Goal: Task Accomplishment & Management: Use online tool/utility

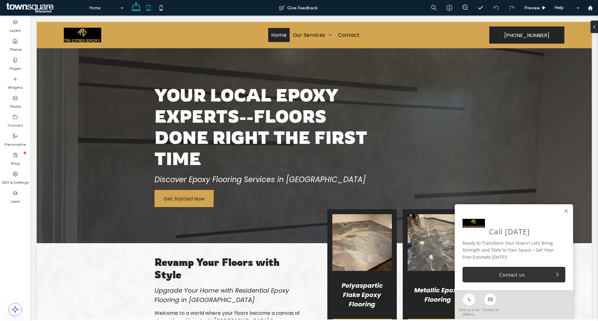
click at [145, 8] on icon at bounding box center [148, 8] width 12 height 12
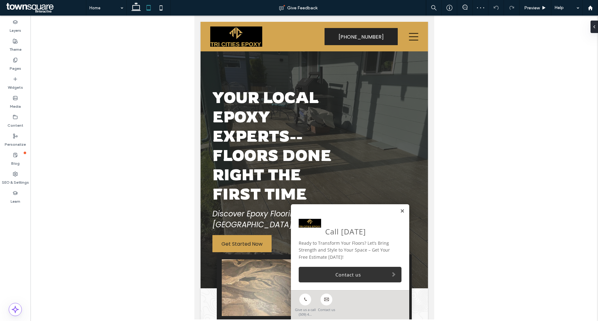
click at [400, 213] on link at bounding box center [402, 211] width 5 height 5
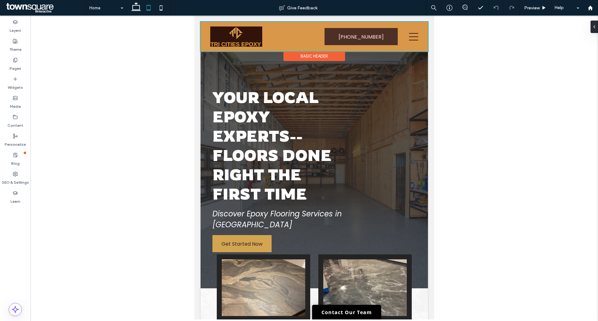
click at [410, 40] on div at bounding box center [315, 37] width 228 height 30
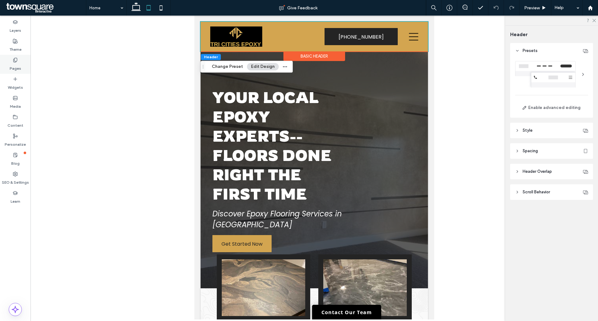
click at [14, 66] on label "Pages" at bounding box center [16, 67] width 12 height 9
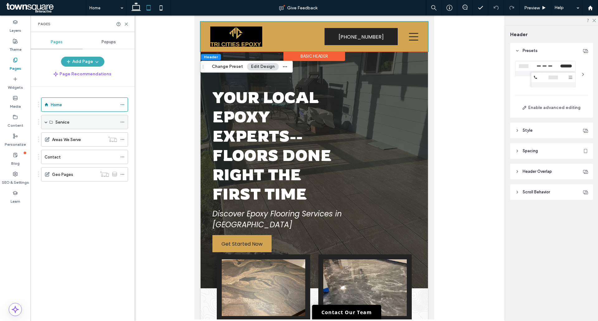
click at [44, 123] on div "Service" at bounding box center [84, 122] width 87 height 14
click at [121, 124] on span at bounding box center [122, 122] width 4 height 9
click at [85, 122] on div "Service" at bounding box center [86, 122] width 62 height 7
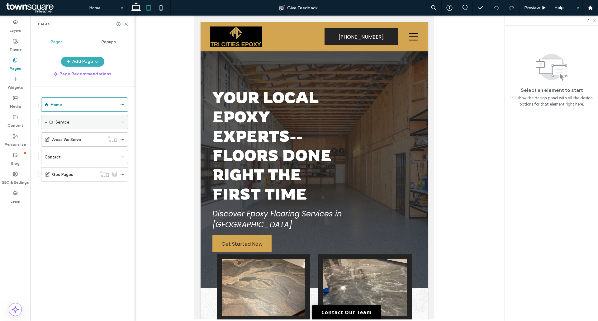
click at [78, 123] on div "Service" at bounding box center [86, 122] width 62 height 7
click at [69, 125] on label "Service" at bounding box center [62, 122] width 14 height 11
click at [44, 122] on div "Service" at bounding box center [84, 122] width 87 height 14
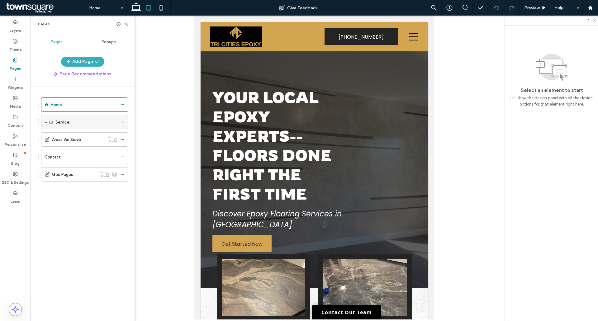
click at [73, 127] on div "Service" at bounding box center [86, 122] width 62 height 14
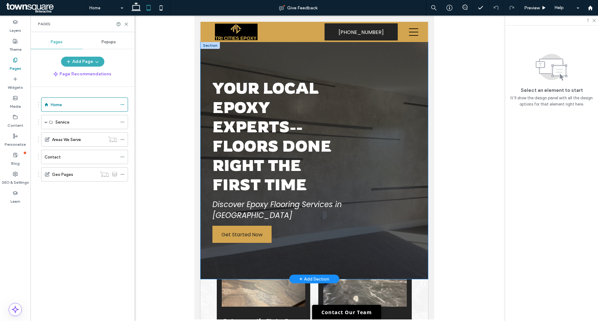
scroll to position [95, 0]
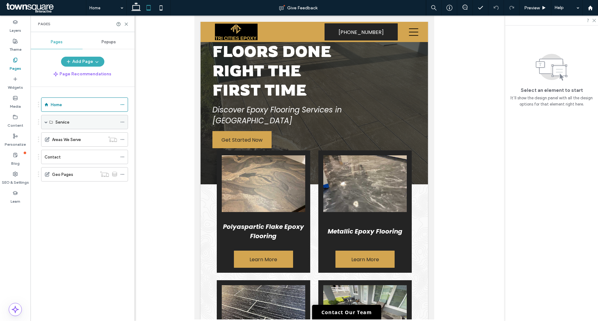
click at [51, 125] on div "Service" at bounding box center [84, 122] width 87 height 14
click at [46, 122] on span at bounding box center [46, 122] width 3 height 3
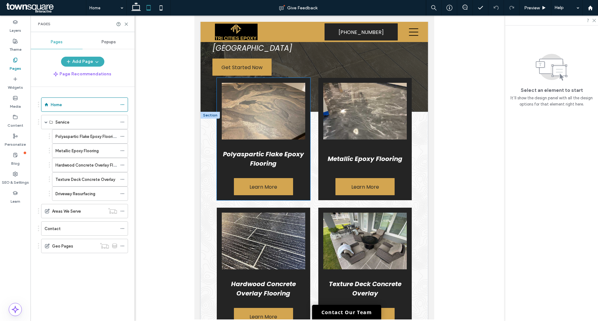
scroll to position [167, 0]
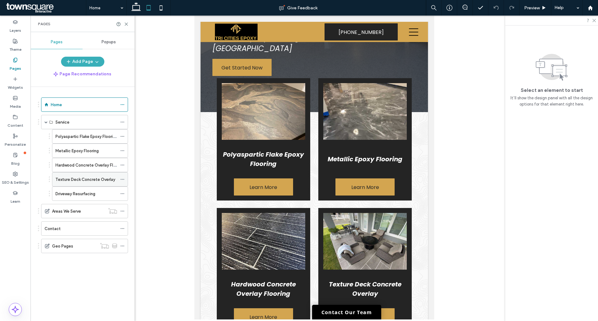
click at [71, 176] on label "Texture Deck Concrete Overlay" at bounding box center [85, 179] width 60 height 11
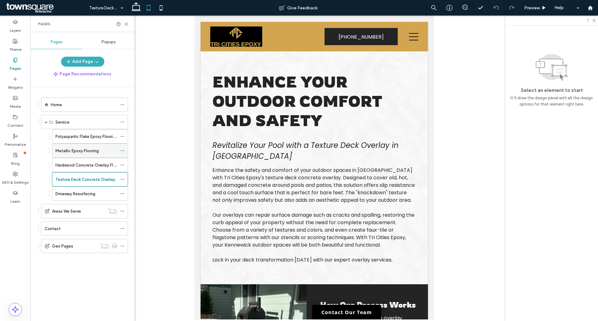
click at [78, 150] on label "Metallic Epoxy Flooring" at bounding box center [76, 151] width 43 height 11
click at [78, 138] on div at bounding box center [299, 160] width 598 height 321
click at [78, 138] on label "Polyaspartic Flake Epoxy Flooring" at bounding box center [86, 136] width 62 height 11
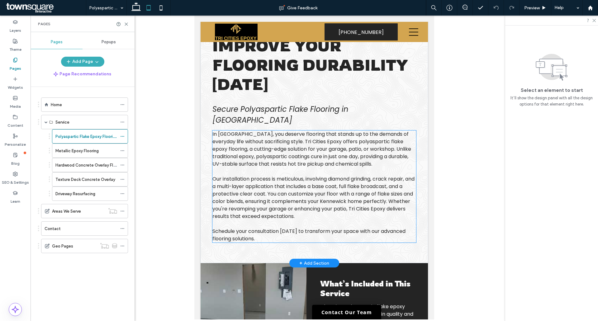
scroll to position [26, 0]
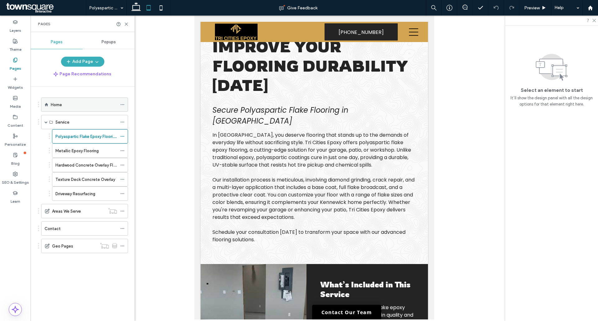
click at [55, 107] on label "Home" at bounding box center [56, 104] width 11 height 11
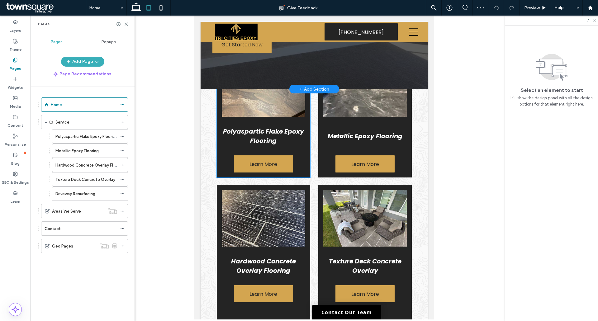
scroll to position [190, 0]
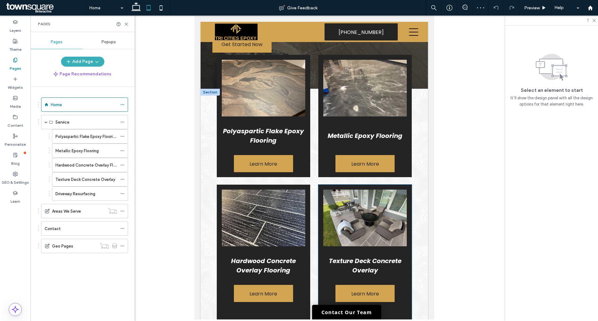
click at [340, 209] on img at bounding box center [366, 218] width 84 height 57
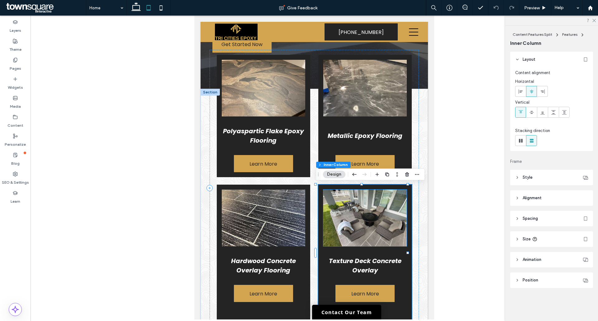
click at [343, 207] on img at bounding box center [366, 218] width 84 height 57
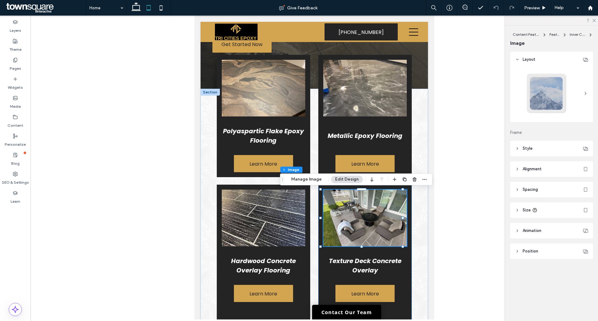
click at [319, 184] on div "Content Features Split Features Inner Column Image Manage Image Edit Design" at bounding box center [356, 180] width 152 height 12
click at [316, 181] on button "Manage Image" at bounding box center [306, 179] width 39 height 7
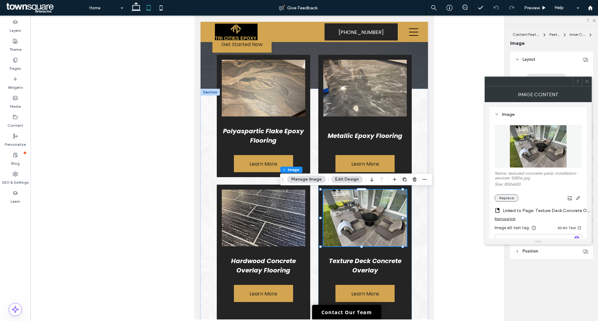
click at [509, 196] on button "Replace" at bounding box center [507, 197] width 24 height 7
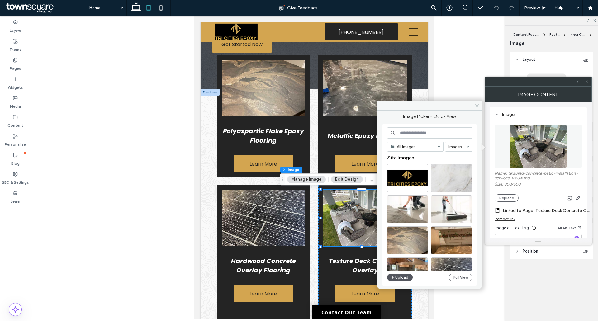
click at [403, 277] on button "Upload" at bounding box center [400, 277] width 26 height 7
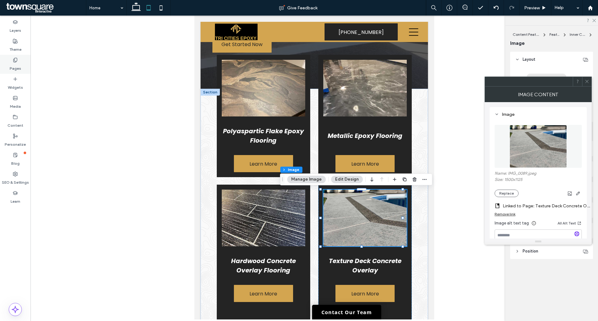
click at [18, 61] on div "Pages" at bounding box center [15, 64] width 31 height 19
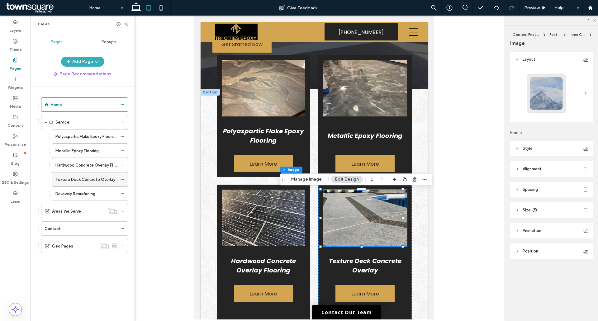
click at [83, 180] on label "Texture Deck Concrete Overlay" at bounding box center [85, 179] width 60 height 11
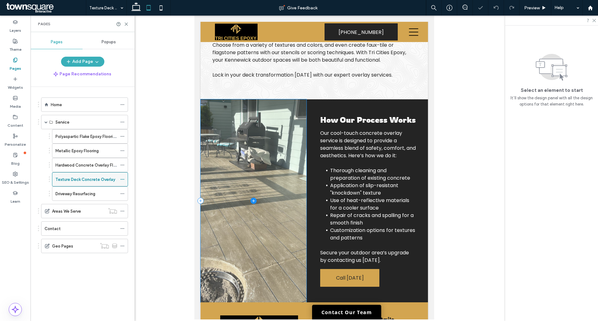
scroll to position [176, 0]
click at [247, 175] on span at bounding box center [254, 200] width 106 height 203
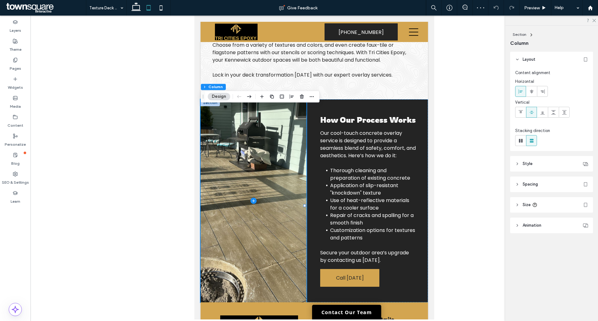
click at [222, 97] on button "Design" at bounding box center [219, 96] width 22 height 7
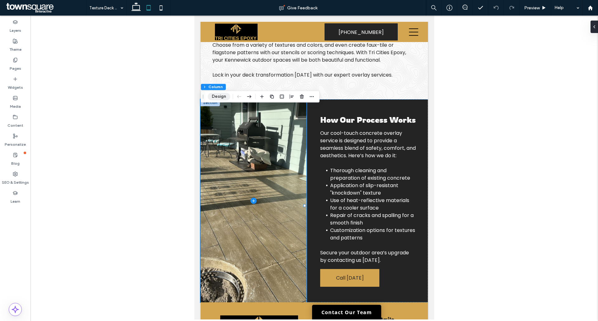
click at [222, 98] on button "Design" at bounding box center [219, 96] width 22 height 7
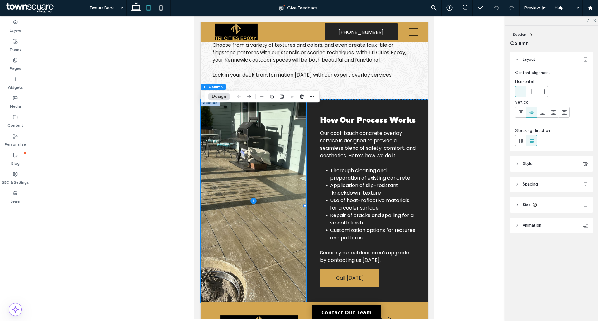
click at [537, 165] on header "Style" at bounding box center [552, 164] width 83 height 16
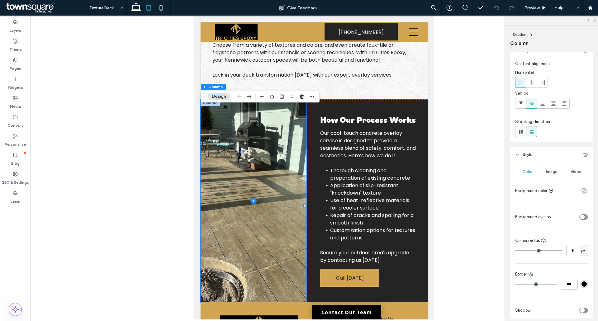
click at [548, 170] on span "Image" at bounding box center [552, 172] width 12 height 5
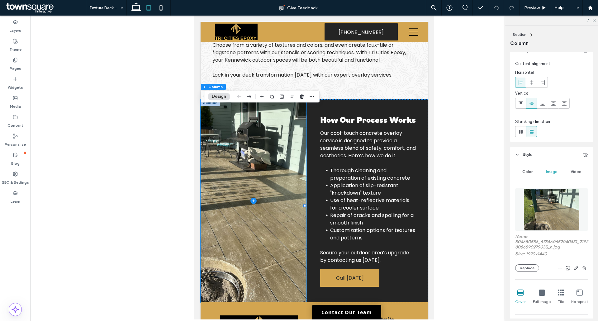
scroll to position [41, 0]
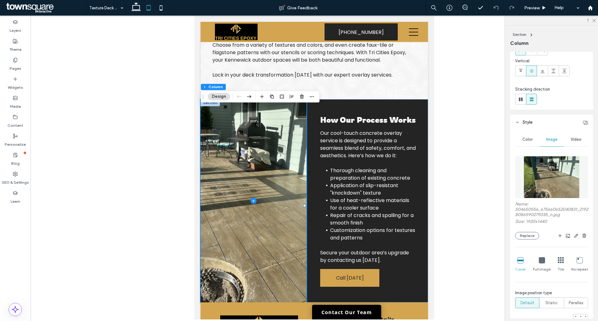
click at [533, 232] on div "Name: 504650556_675660652040831_21928086590279035_n.jpg Size: 1920x1440 Replace" at bounding box center [552, 221] width 73 height 38
click at [530, 236] on button "Replace" at bounding box center [528, 235] width 24 height 7
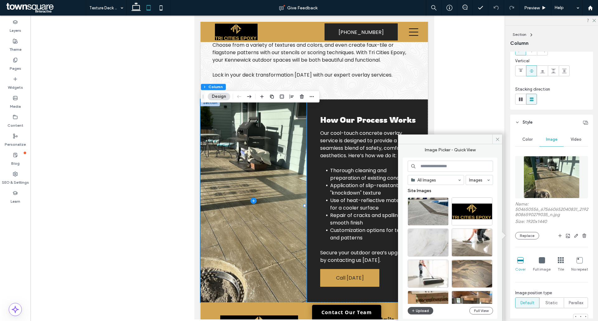
click at [425, 311] on button "Upload" at bounding box center [421, 310] width 26 height 7
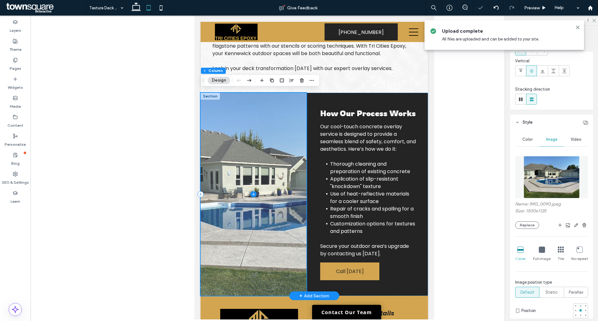
scroll to position [181, 0]
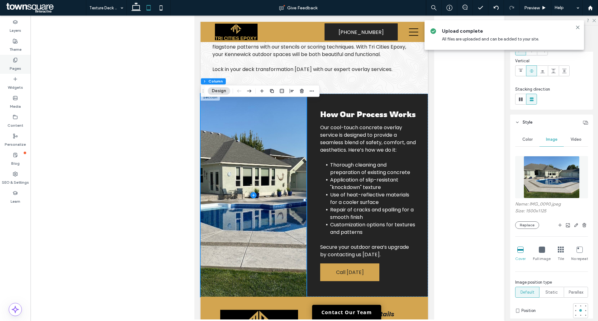
click at [15, 63] on label "Pages" at bounding box center [16, 67] width 12 height 9
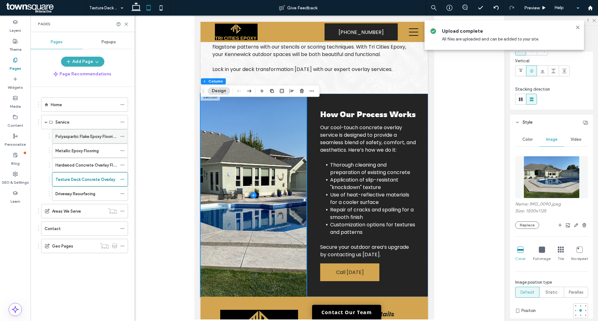
click at [77, 137] on label "Polyaspartic Flake Epoxy Flooring" at bounding box center [86, 136] width 62 height 11
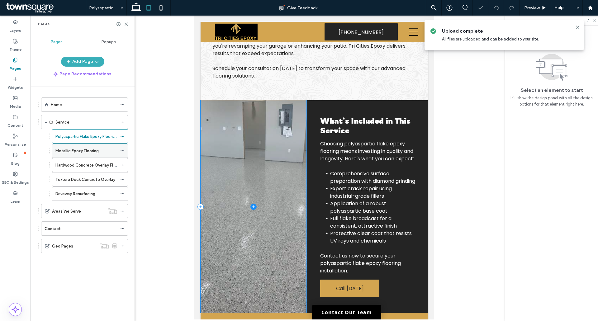
scroll to position [202, 0]
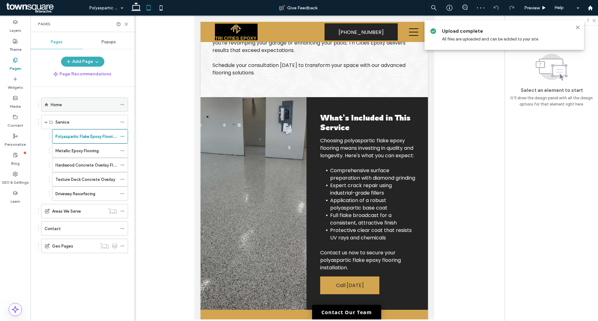
click at [64, 103] on div "Home" at bounding box center [84, 105] width 66 height 7
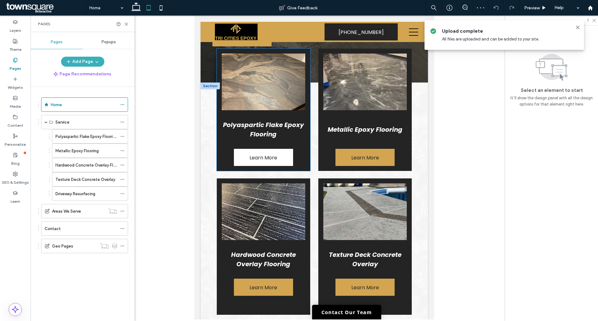
scroll to position [187, 0]
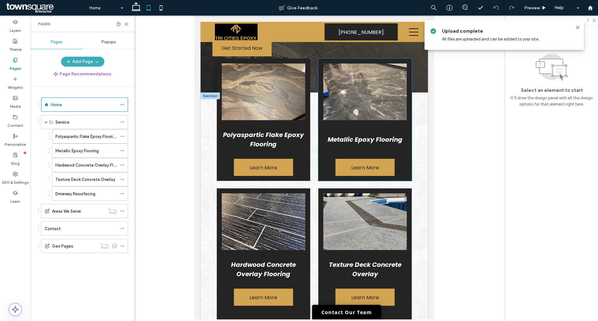
click at [357, 95] on img at bounding box center [366, 92] width 84 height 57
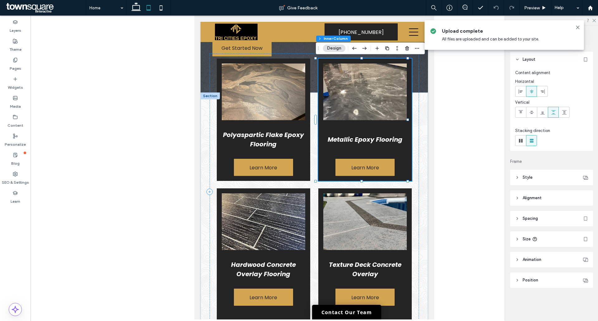
click at [333, 50] on button "Design" at bounding box center [334, 48] width 22 height 7
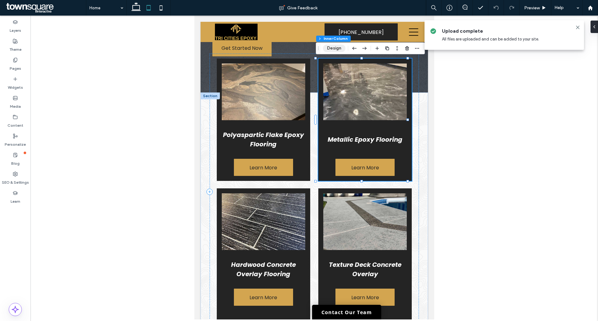
click at [333, 50] on button "Design" at bounding box center [334, 48] width 22 height 7
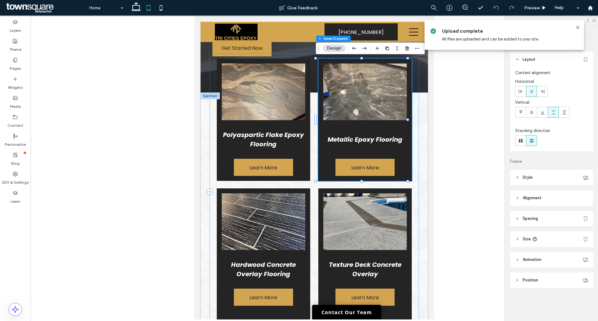
click at [521, 175] on header "Style" at bounding box center [552, 178] width 83 height 16
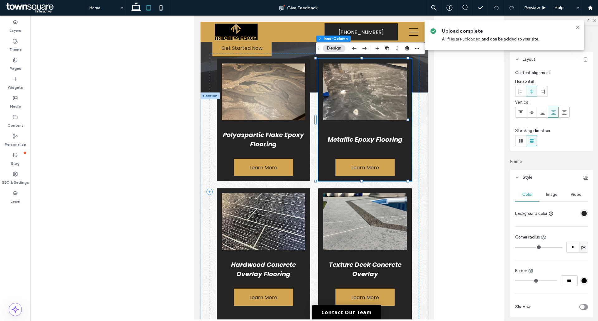
click at [547, 194] on span "Image" at bounding box center [552, 194] width 12 height 5
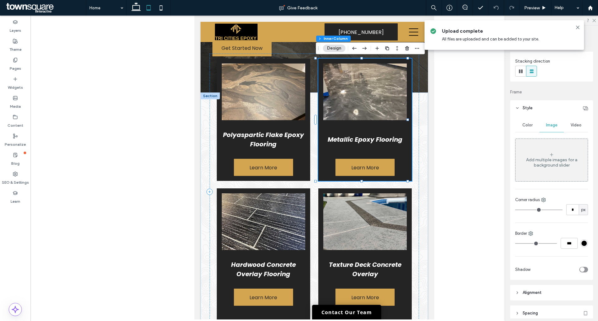
scroll to position [62, 0]
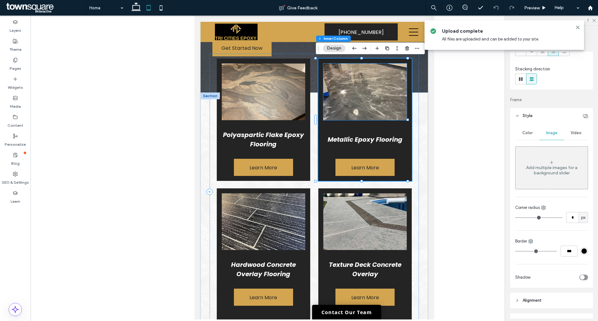
click at [357, 101] on img at bounding box center [366, 92] width 84 height 57
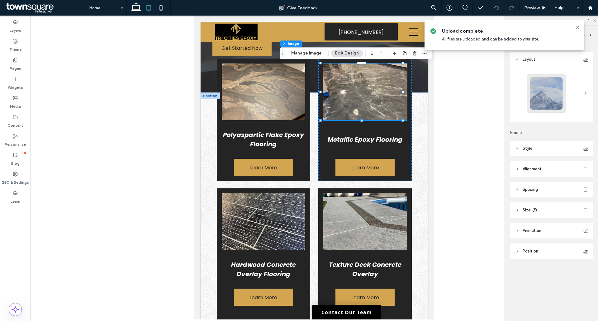
click at [517, 150] on icon at bounding box center [518, 148] width 4 height 4
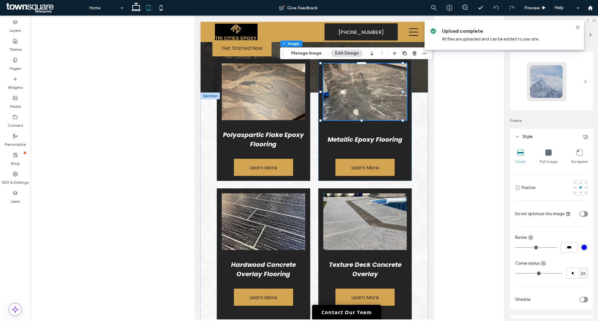
scroll to position [0, 0]
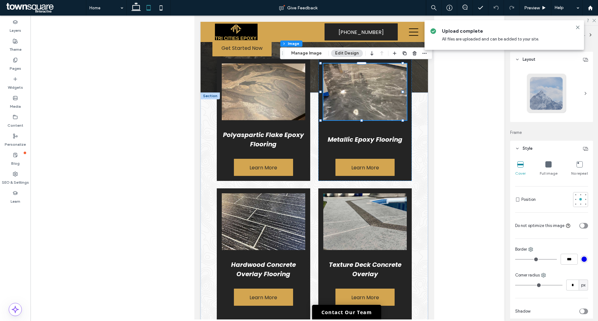
click at [518, 149] on icon at bounding box center [518, 148] width 4 height 4
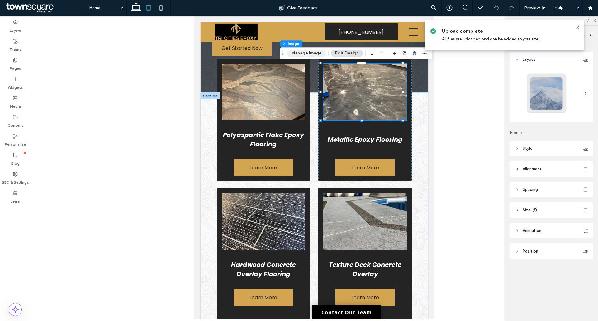
click at [308, 50] on button "Manage Image" at bounding box center [306, 53] width 39 height 7
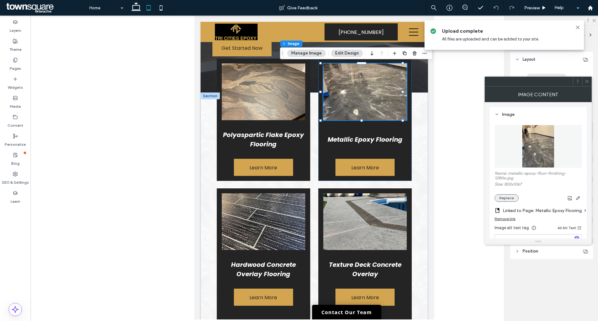
click at [508, 195] on button "Replace" at bounding box center [507, 197] width 24 height 7
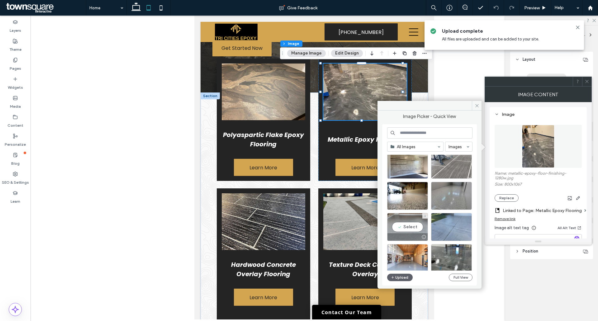
scroll to position [375, 0]
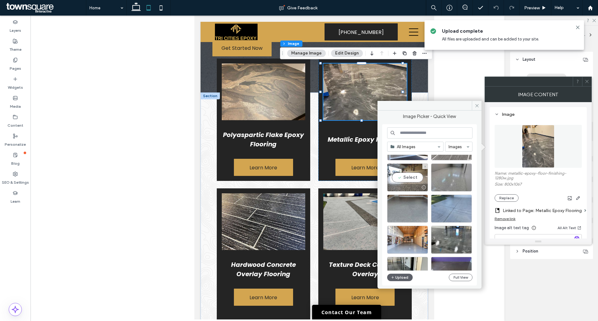
click at [410, 177] on div "Select" at bounding box center [407, 178] width 41 height 28
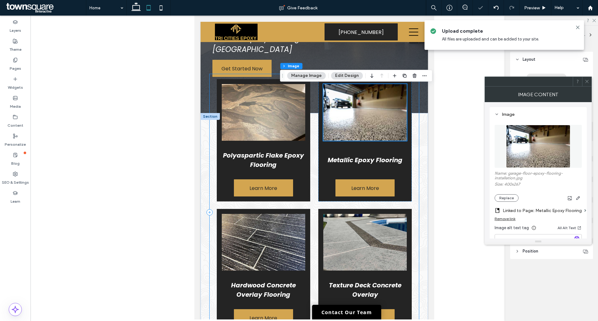
scroll to position [164, 0]
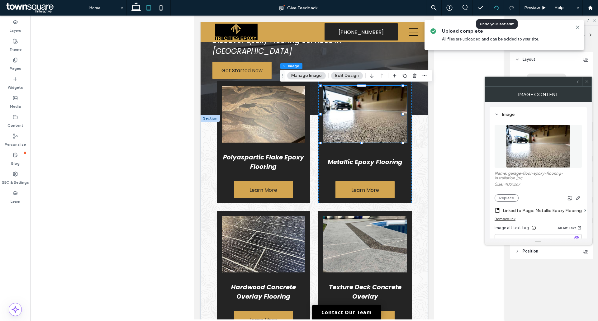
click at [495, 9] on icon at bounding box center [496, 7] width 5 height 5
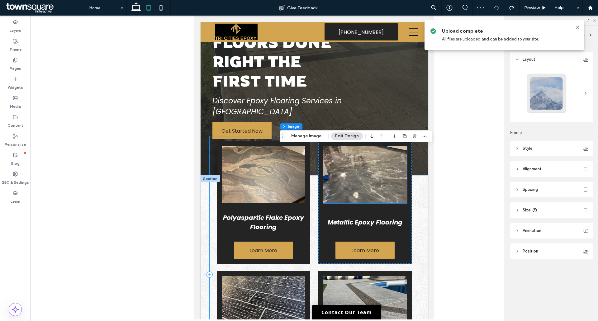
scroll to position [104, 0]
click at [15, 59] on icon at bounding box center [15, 60] width 5 height 5
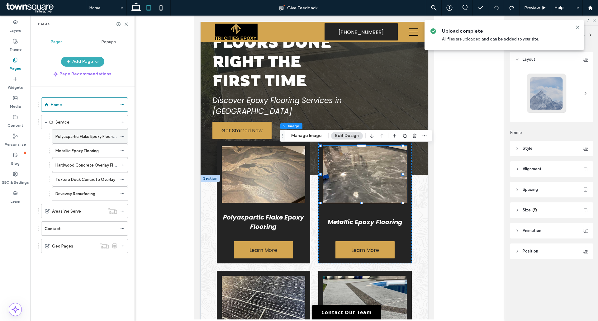
click at [78, 135] on label "Polyaspartic Flake Epoxy Flooring" at bounding box center [86, 136] width 62 height 11
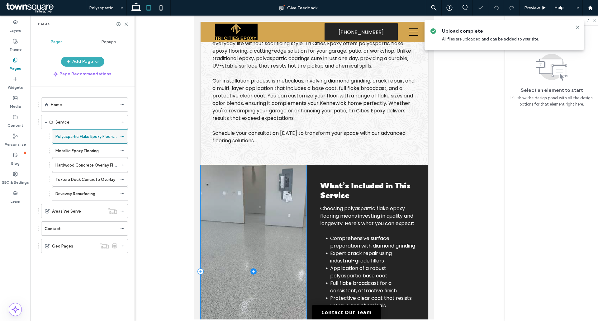
scroll to position [183, 0]
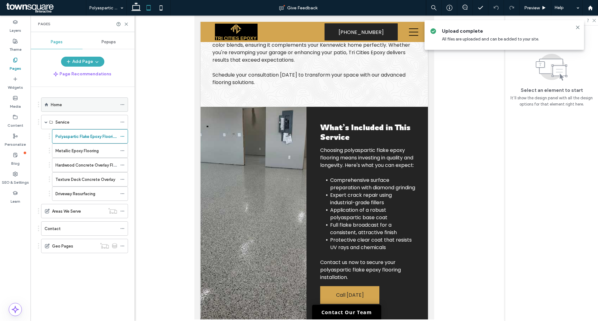
click at [70, 111] on div "Home" at bounding box center [84, 105] width 66 height 14
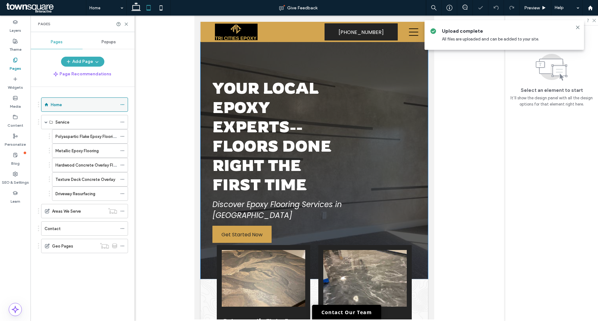
scroll to position [77, 0]
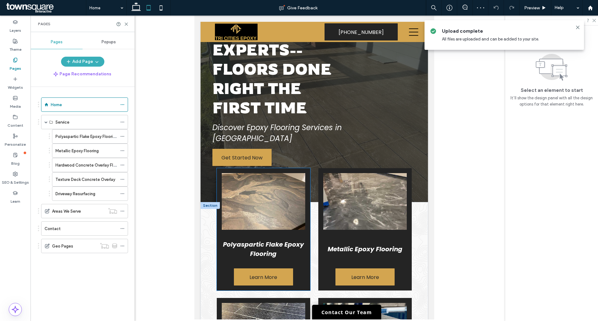
click at [262, 212] on img at bounding box center [264, 201] width 84 height 57
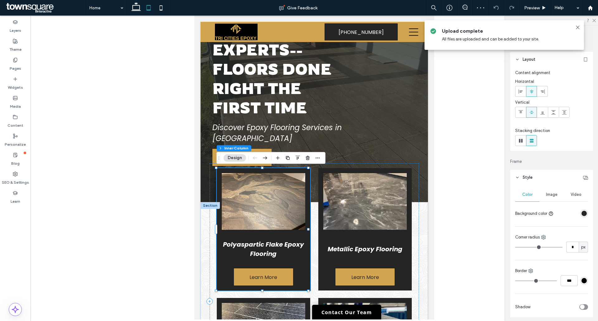
click at [265, 207] on img at bounding box center [264, 201] width 84 height 57
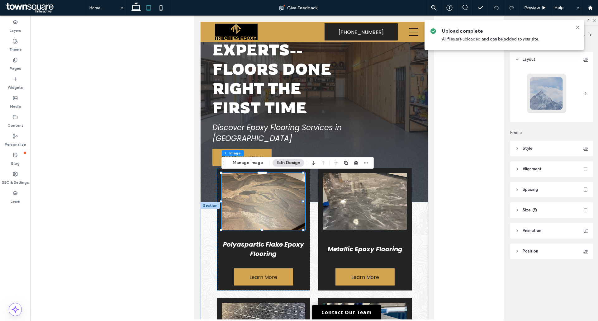
click at [515, 151] on header "Style" at bounding box center [552, 149] width 83 height 16
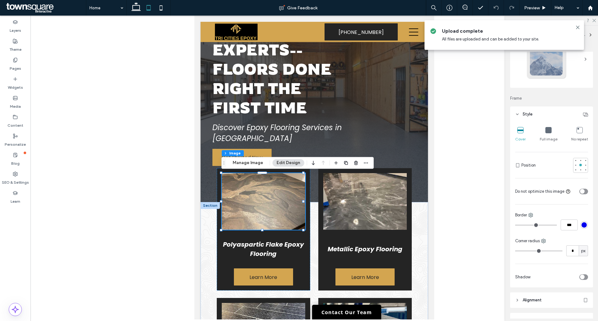
scroll to position [0, 0]
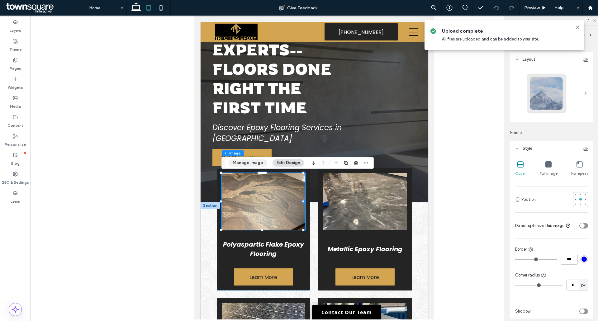
click at [246, 161] on button "Manage Image" at bounding box center [248, 162] width 39 height 7
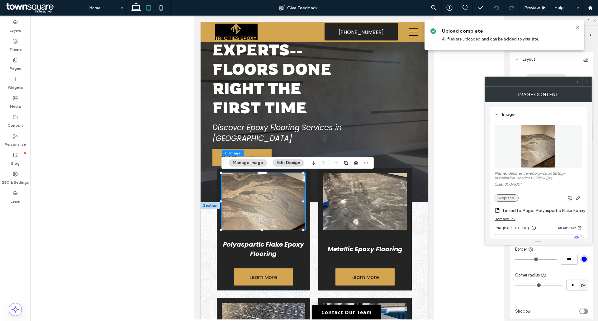
click at [502, 201] on button "Replace" at bounding box center [507, 197] width 24 height 7
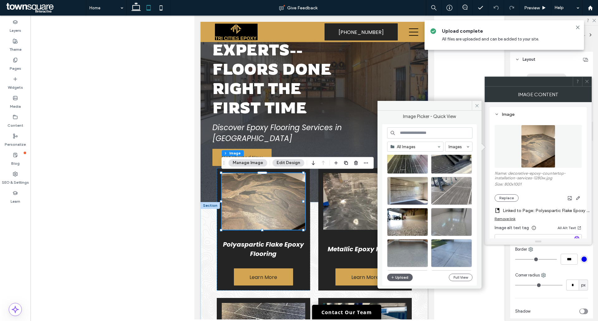
scroll to position [334, 0]
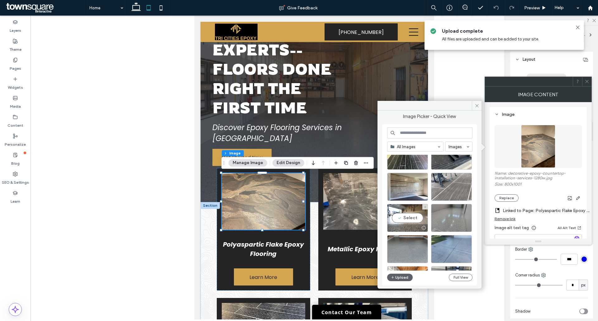
click at [415, 215] on div "Select" at bounding box center [407, 218] width 41 height 28
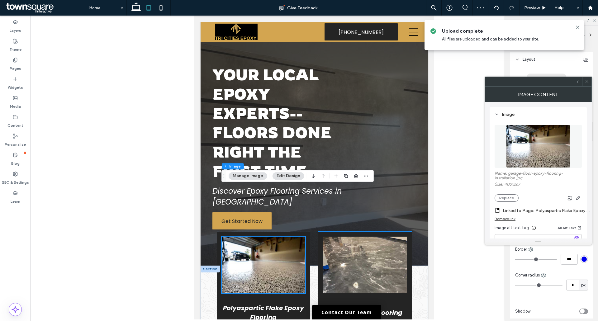
scroll to position [0, 0]
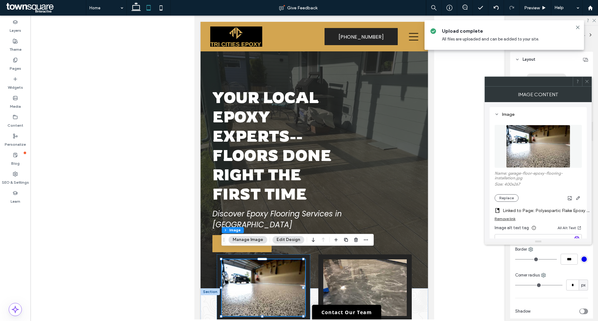
click at [149, 124] on div at bounding box center [315, 168] width 568 height 304
